Goal: Check status

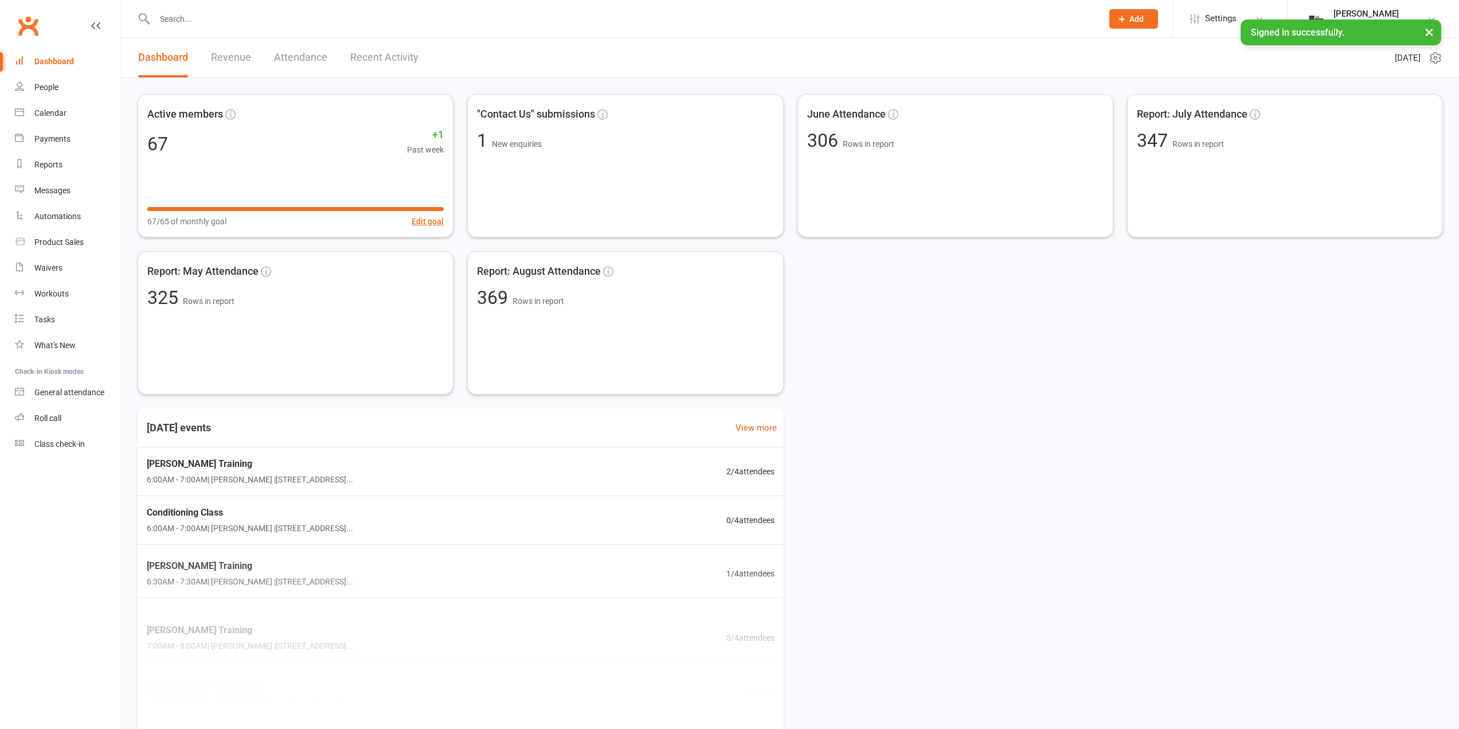
click at [56, 121] on link "Calendar" at bounding box center [68, 113] width 106 height 26
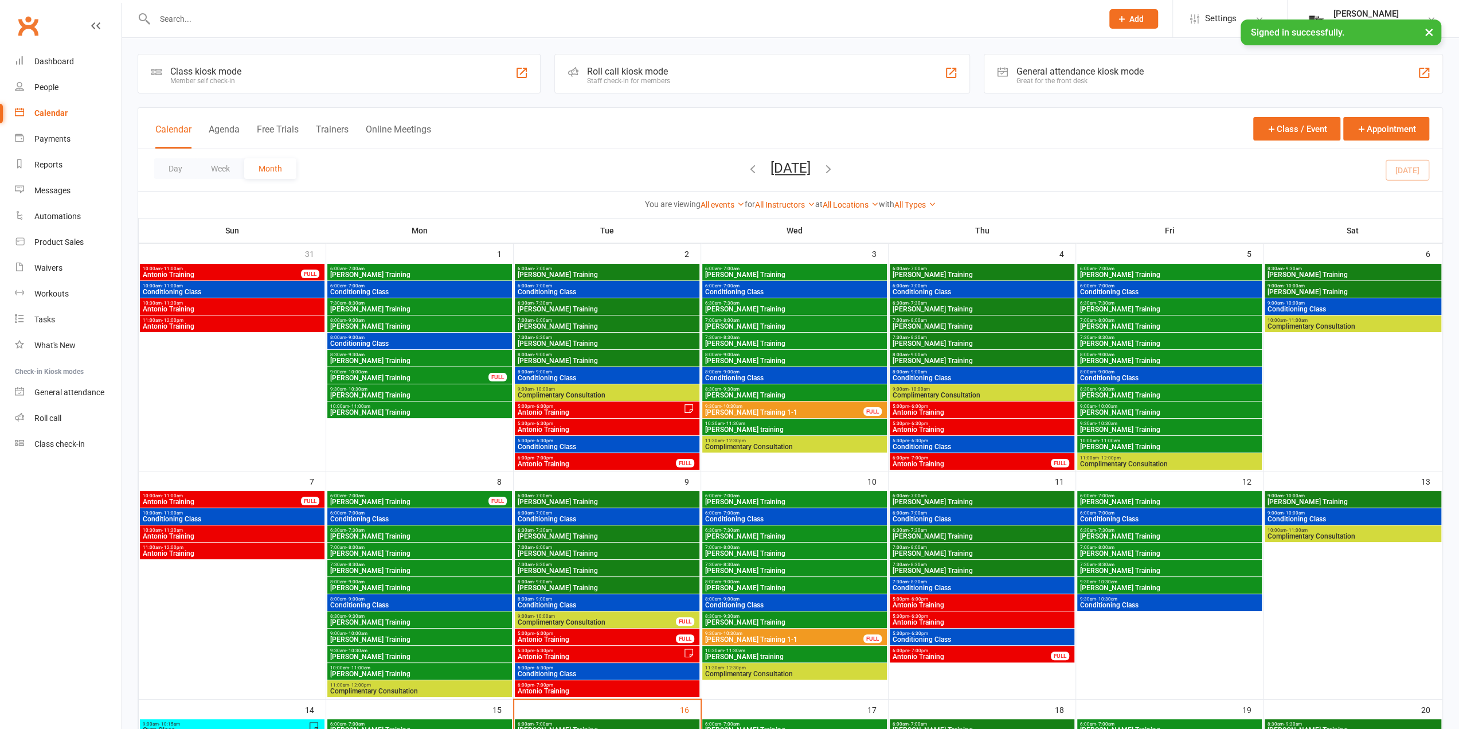
click at [226, 126] on button "Agenda" at bounding box center [224, 136] width 31 height 25
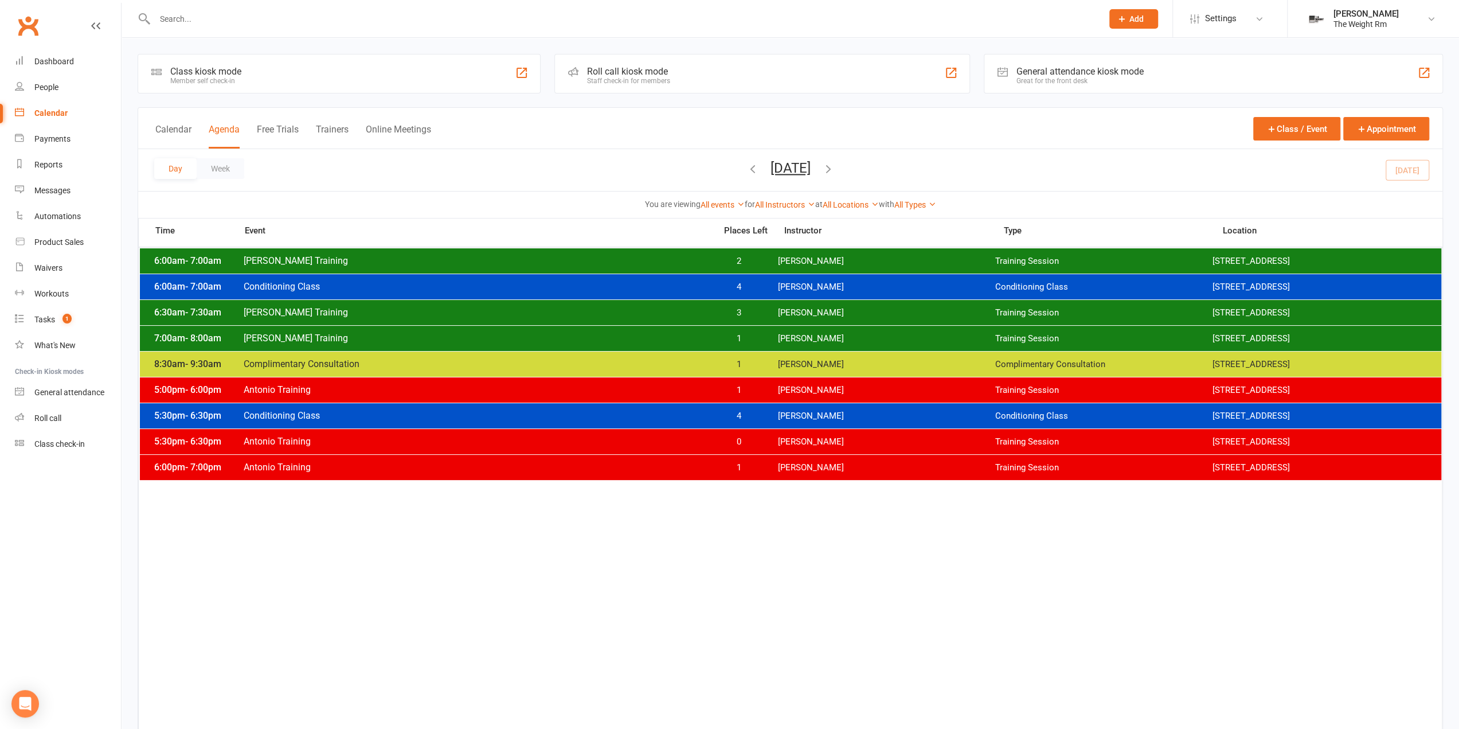
click at [1415, 173] on div "Day Week [DATE] [DATE] Sun Mon Tue Wed Thu Fri Sat 31 01 02 03 04 05 06 07 08 0…" at bounding box center [790, 170] width 1305 height 42
click at [806, 316] on span "[PERSON_NAME]" at bounding box center [886, 312] width 217 height 11
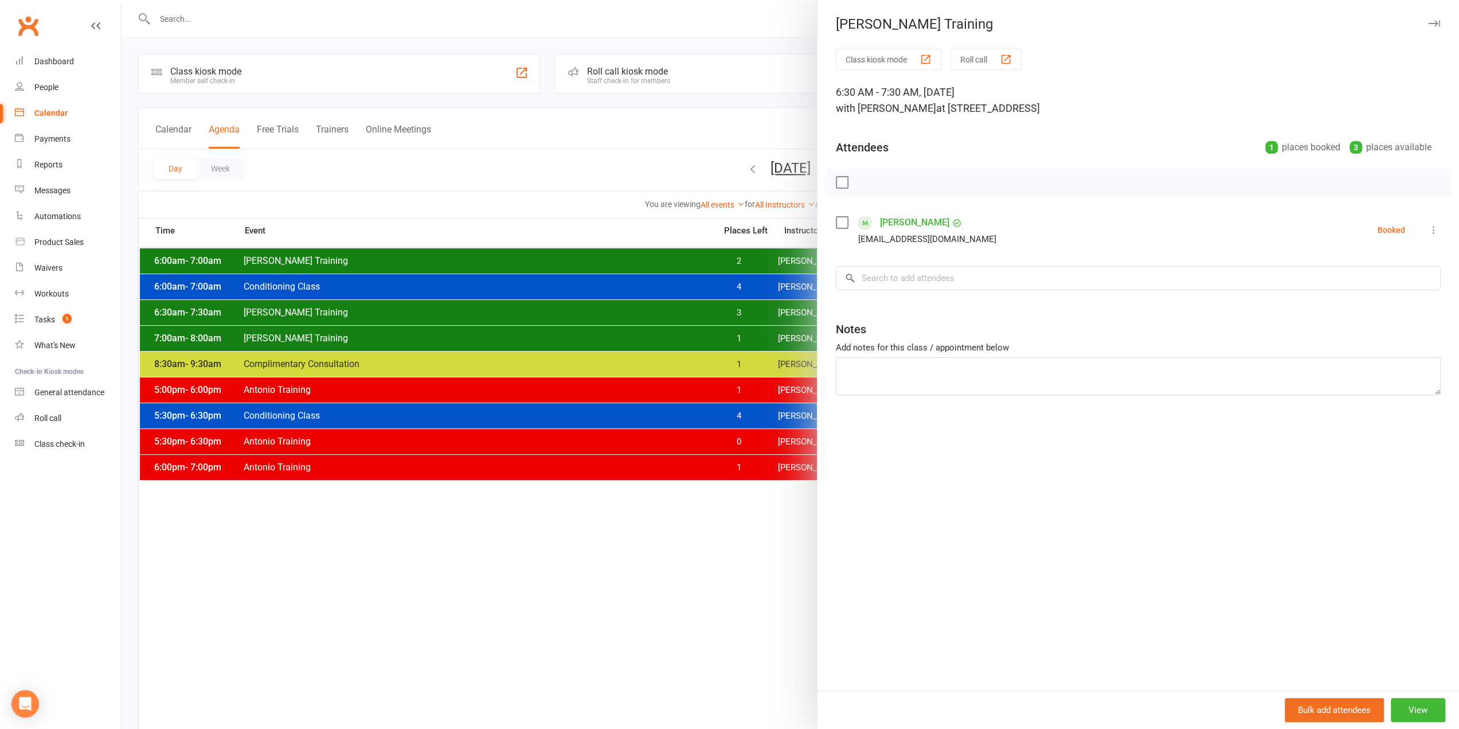
click at [750, 306] on div at bounding box center [791, 364] width 1338 height 729
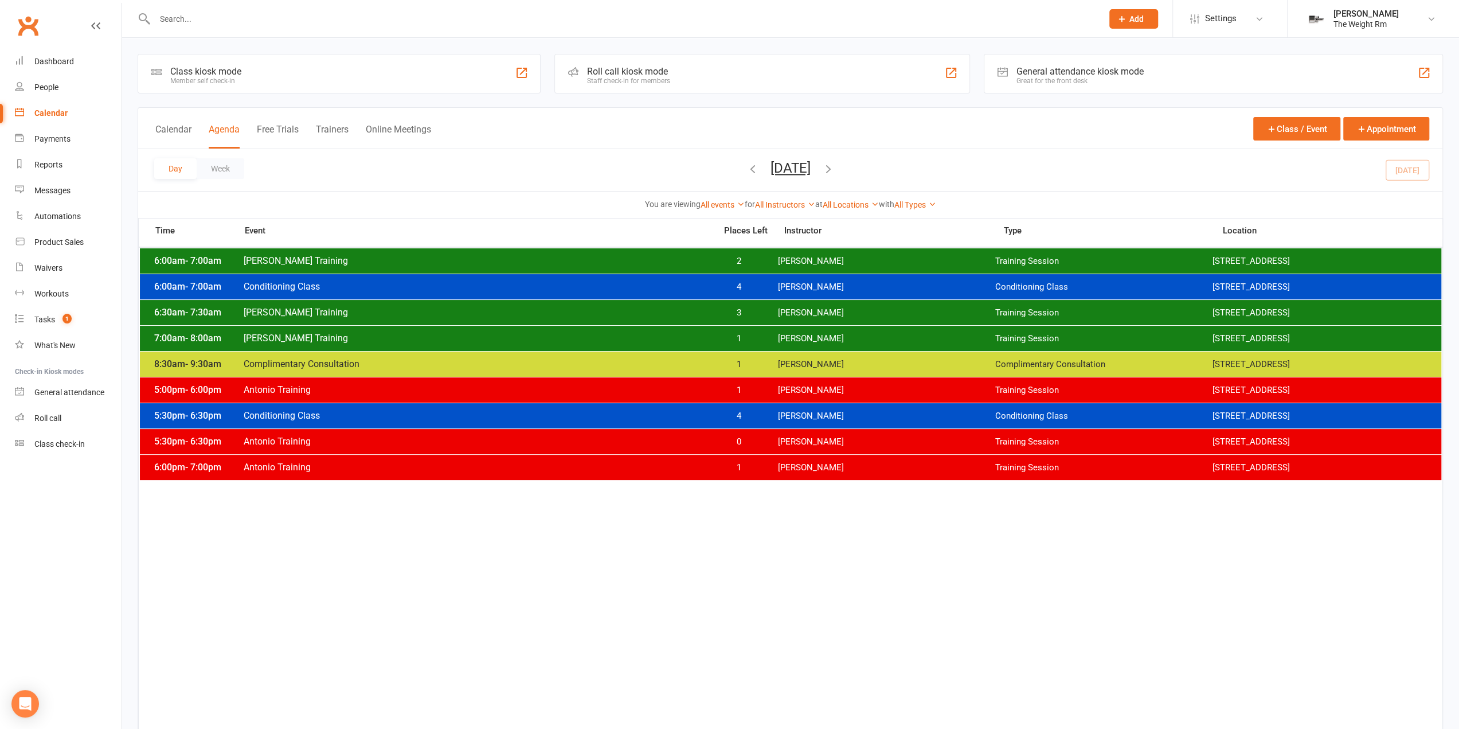
click at [755, 343] on div "7:00am - 8:00am [PERSON_NAME] Training 1 [PERSON_NAME] Training Session [STREET…" at bounding box center [791, 338] width 1302 height 25
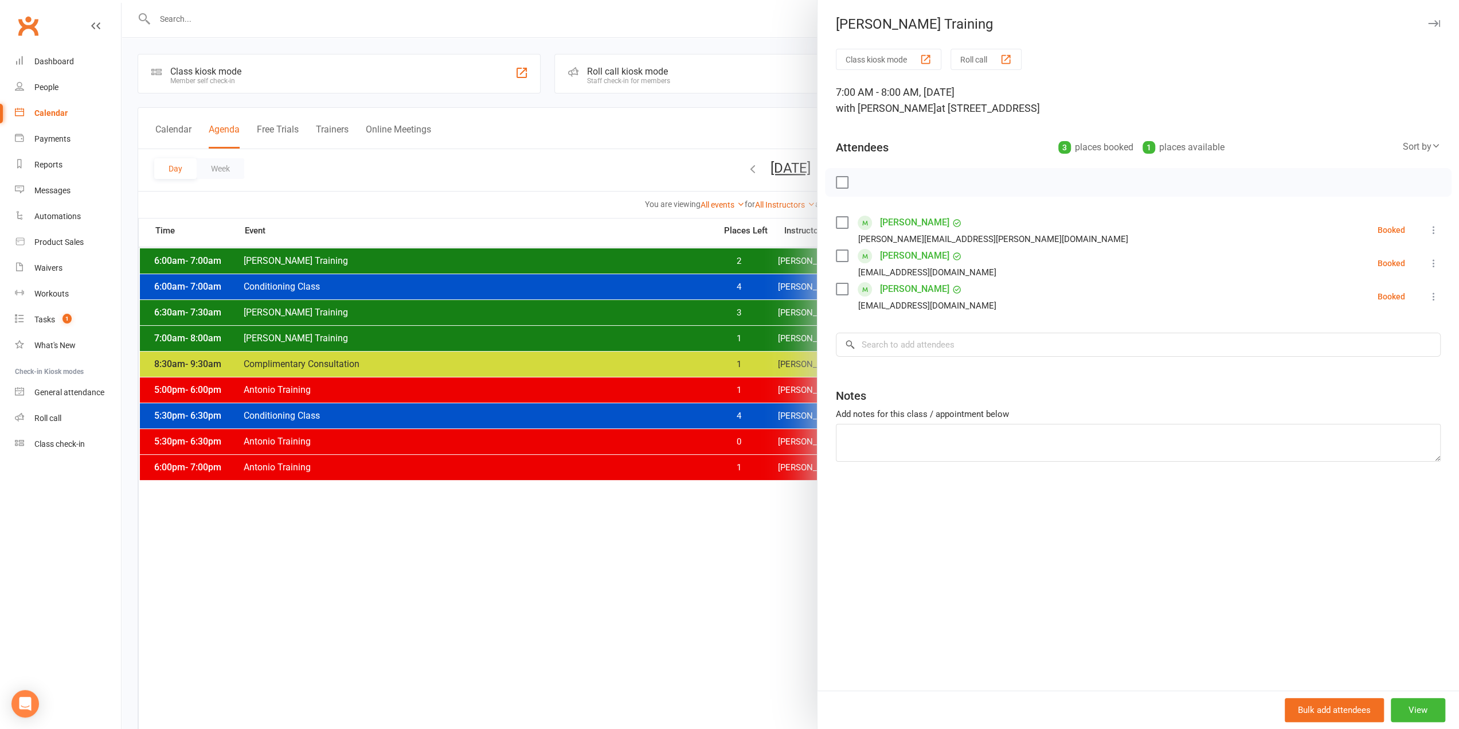
drag, startPoint x: 694, startPoint y: 110, endPoint x: 701, endPoint y: 135, distance: 25.6
click at [694, 111] on div at bounding box center [791, 364] width 1338 height 729
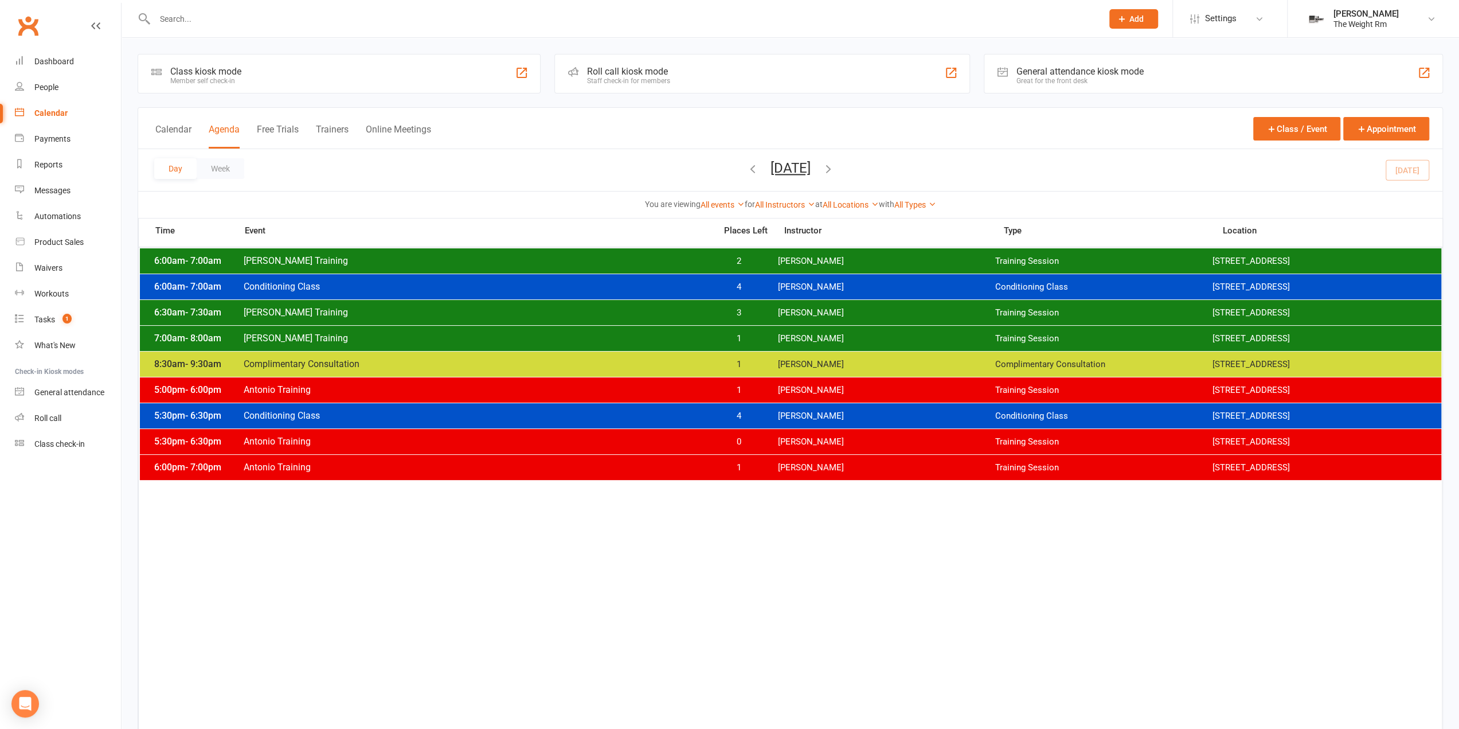
click at [690, 306] on div "6:30am - 7:30am [PERSON_NAME] Training 3 [PERSON_NAME] Training Session [STREET…" at bounding box center [791, 312] width 1302 height 25
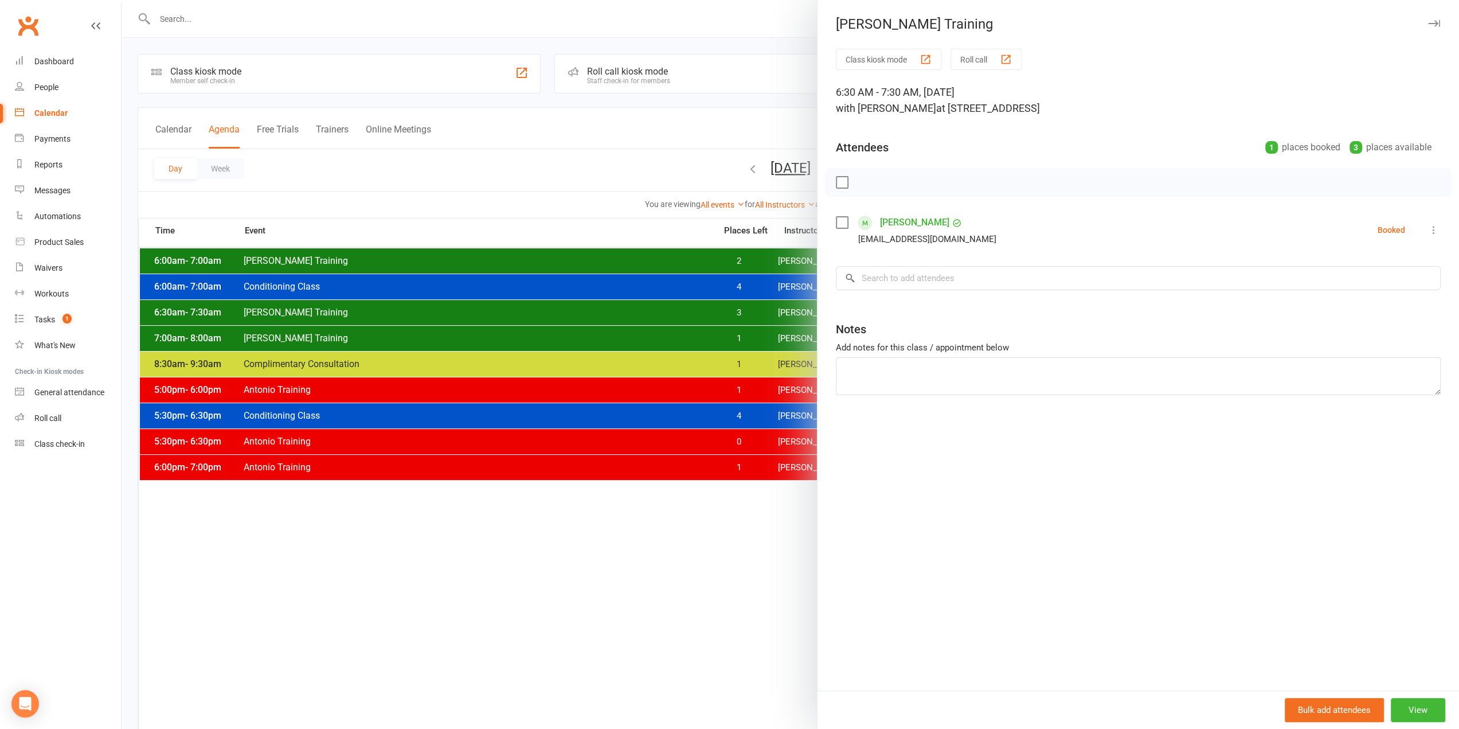
click at [912, 228] on link "[PERSON_NAME]" at bounding box center [914, 222] width 69 height 18
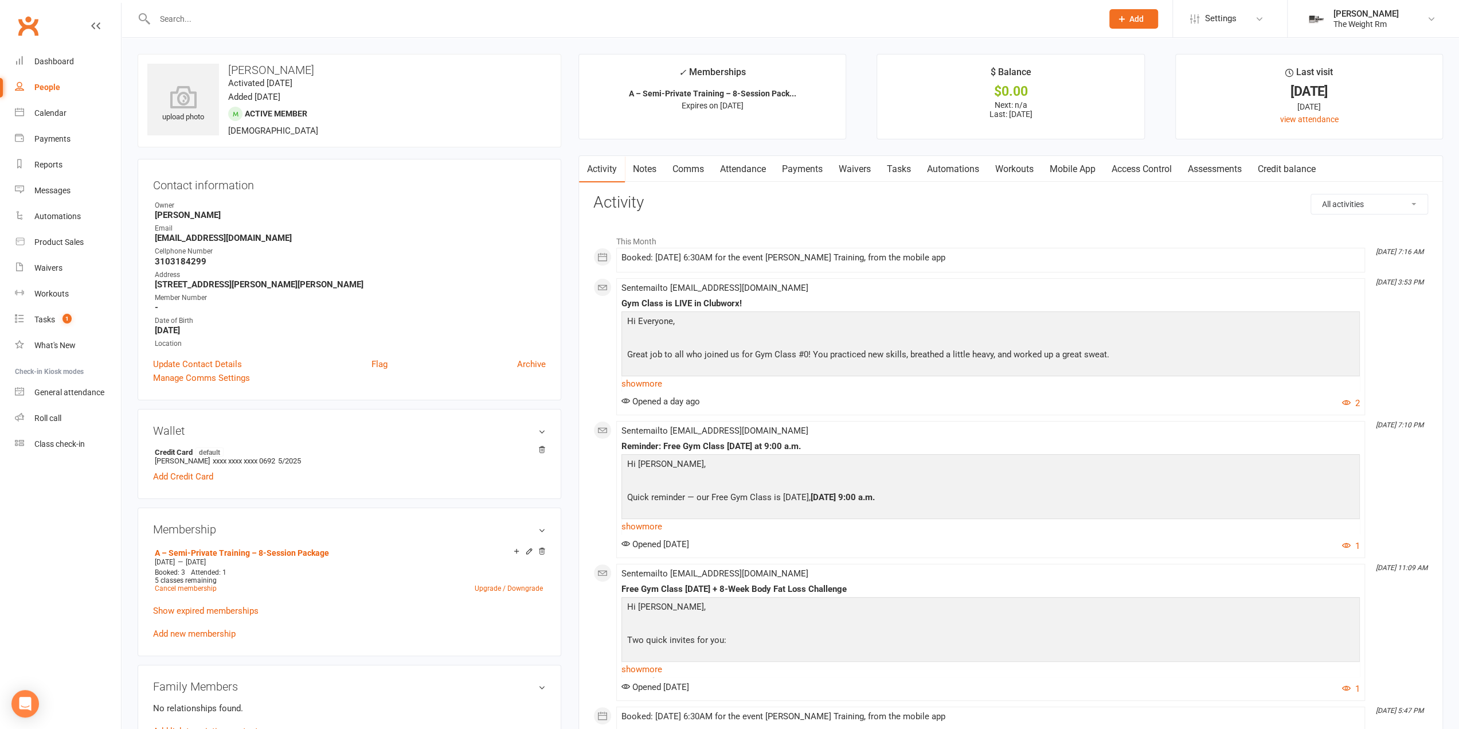
click at [755, 162] on link "Attendance" at bounding box center [743, 169] width 62 height 26
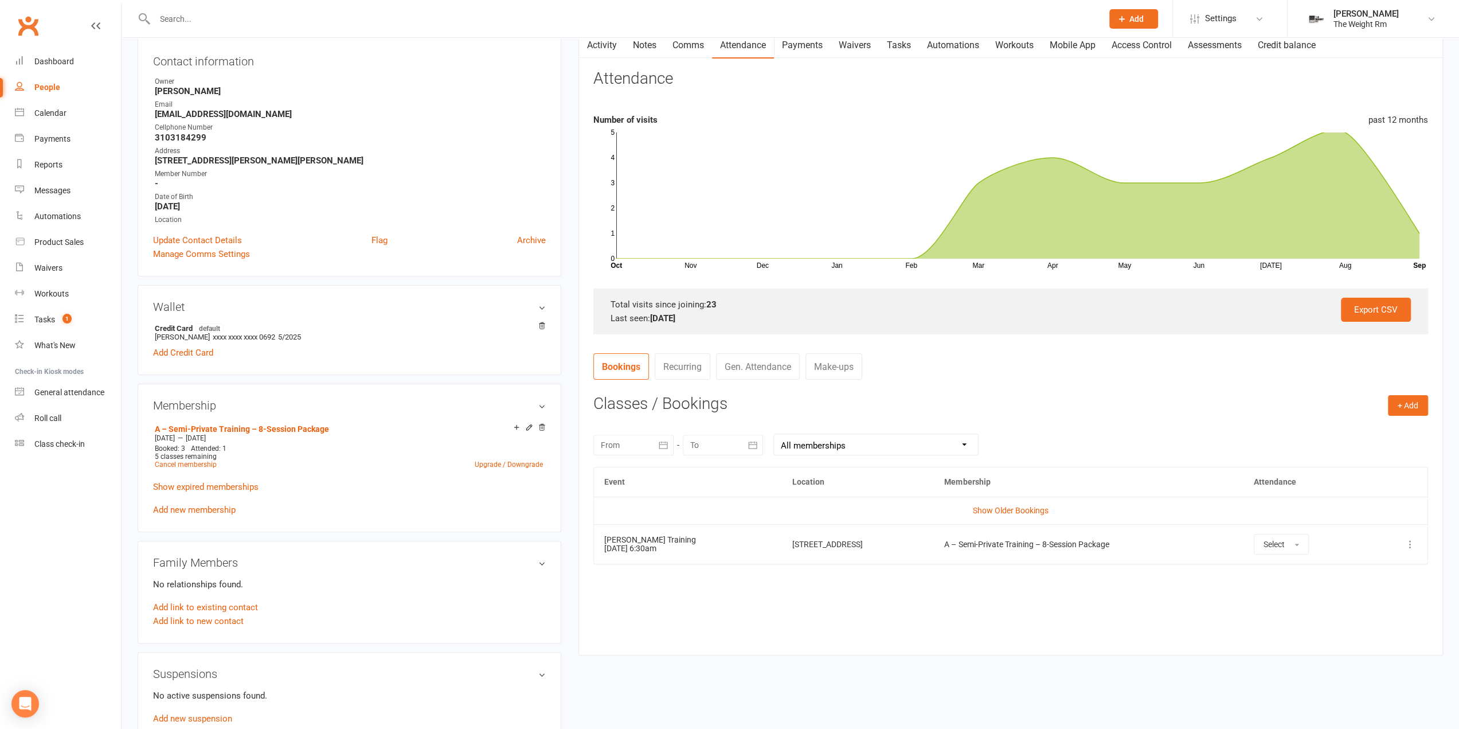
scroll to position [172, 0]
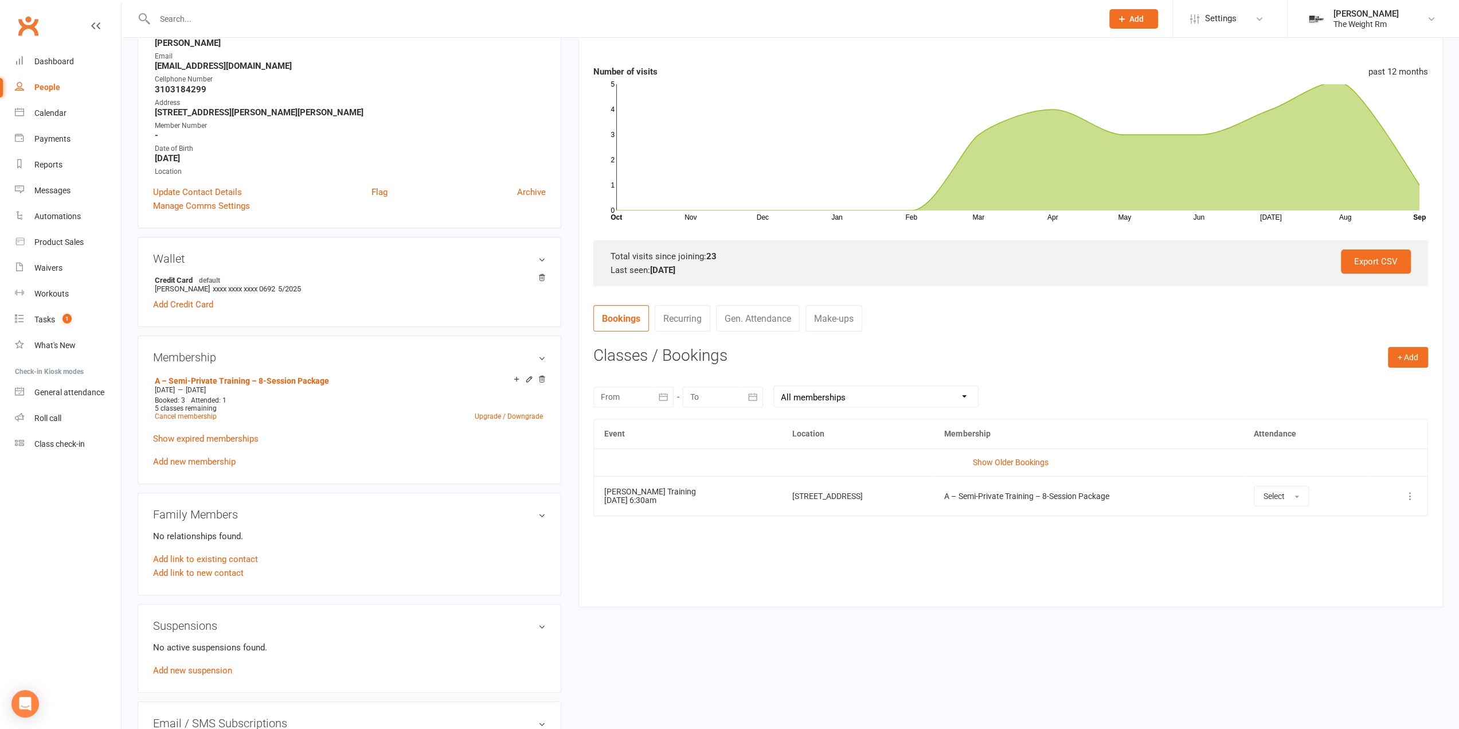
click at [654, 397] on button "button" at bounding box center [663, 396] width 21 height 21
click at [606, 425] on button "button" at bounding box center [612, 424] width 25 height 21
click at [667, 534] on span "18" at bounding box center [665, 532] width 9 height 9
type input "[DATE]"
